Goal: Information Seeking & Learning: Learn about a topic

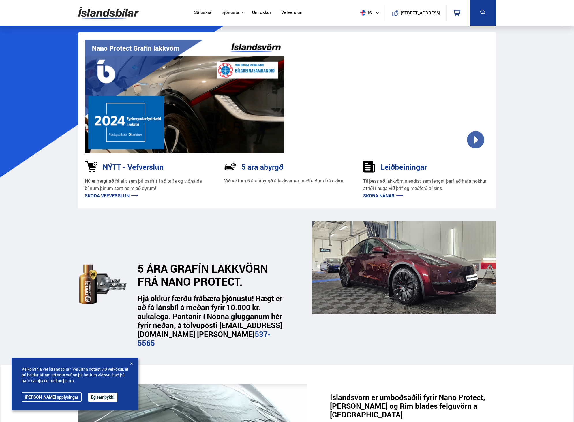
click at [88, 397] on button "Ég samþykki" at bounding box center [102, 397] width 29 height 9
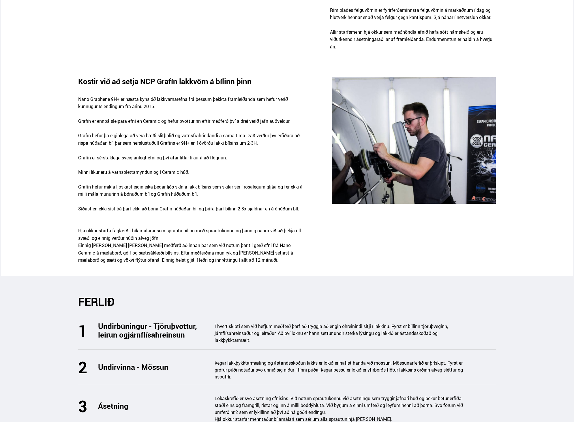
scroll to position [519, 0]
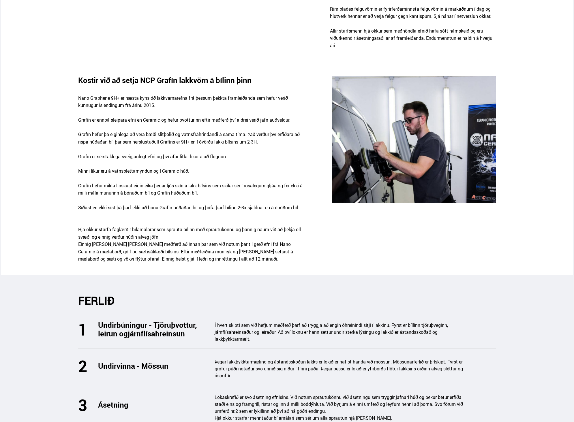
drag, startPoint x: 207, startPoint y: 205, endPoint x: 223, endPoint y: 234, distance: 33.7
drag, startPoint x: 223, startPoint y: 234, endPoint x: 192, endPoint y: 190, distance: 54.3
click at [190, 204] on p "Síðast en ekki síst þá þarf ekki að bóna Grafín húðaðan bíl og þrífa þarf bílin…" at bounding box center [192, 211] width 229 height 15
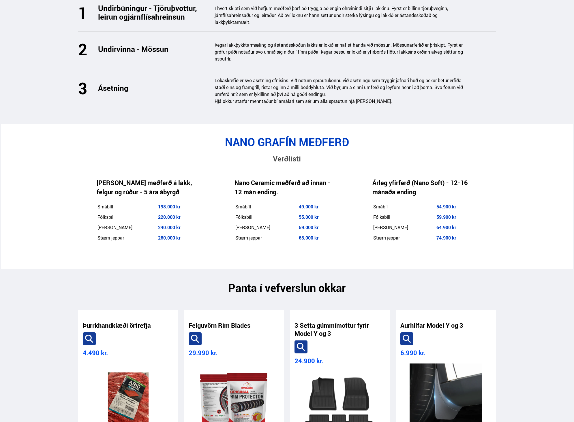
scroll to position [836, 0]
drag, startPoint x: 233, startPoint y: 222, endPoint x: 320, endPoint y: 222, distance: 86.8
click at [320, 222] on div "Nano Ceramic meðferð að innan - 12 mán ending. Smábíll 49.000 kr Fólksbíll 55.0…" at bounding box center [285, 210] width 138 height 93
click at [247, 233] on td "Stærri jeppar" at bounding box center [266, 238] width 63 height 10
drag, startPoint x: 151, startPoint y: 221, endPoint x: 196, endPoint y: 227, distance: 45.4
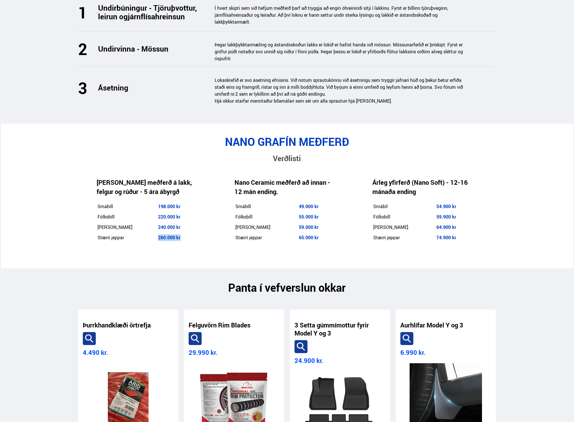
click at [179, 233] on tr "Stærri jeppar 260.000 kr" at bounding box center [147, 238] width 100 height 10
drag, startPoint x: 248, startPoint y: 224, endPoint x: 323, endPoint y: 229, distance: 75.4
click at [323, 229] on div "Nano Ceramic meðferð að innan - 12 mán ending. Smábíll 49.000 kr Fólksbíll 55.0…" at bounding box center [285, 210] width 138 height 93
drag, startPoint x: 236, startPoint y: 167, endPoint x: 327, endPoint y: 235, distance: 113.3
click at [326, 235] on div "Nano Ceramic meðferð að innan - 12 mán ending. Smábíll 49.000 kr Fólksbíll 55.0…" at bounding box center [285, 210] width 138 height 93
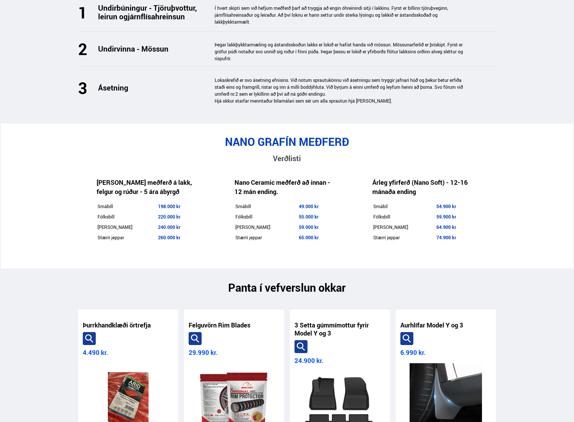
click at [529, 220] on div "NANO GRAFÍN MEÐFERÐ Verðlisti [PERSON_NAME] meðferð á lakk, felgur og rúður - 5…" at bounding box center [286, 196] width 549 height 122
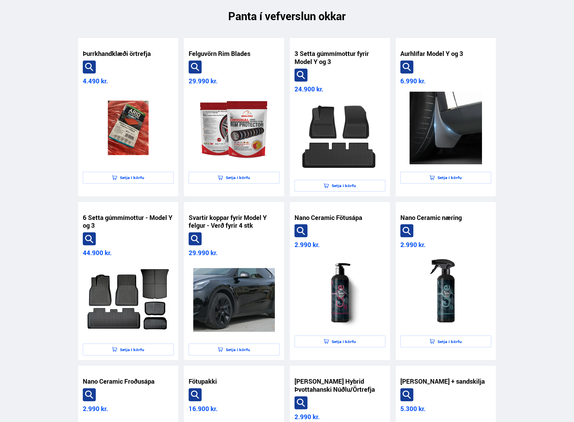
scroll to position [980, 0]
